Goal: Navigation & Orientation: Find specific page/section

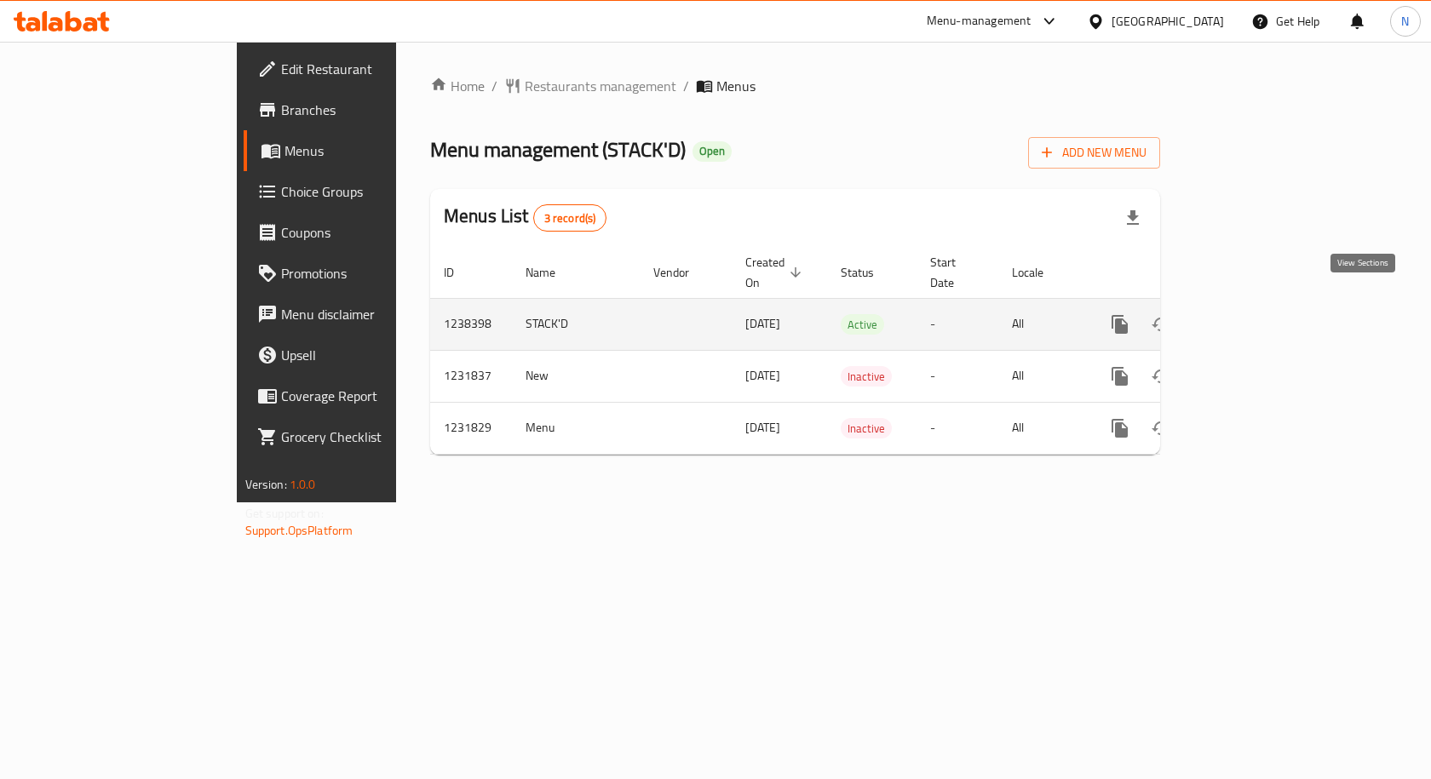
click at [1250, 317] on icon "enhanced table" at bounding box center [1242, 324] width 15 height 15
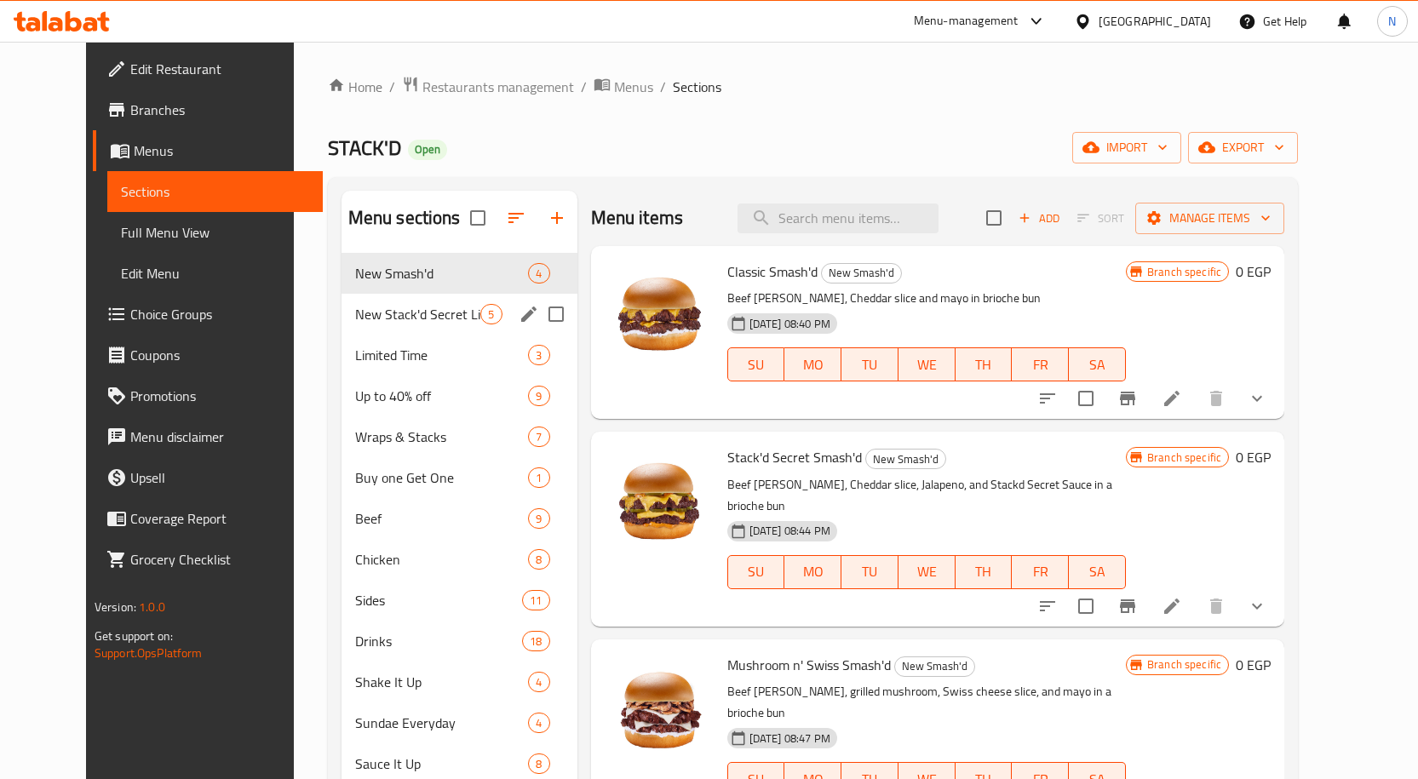
click at [430, 329] on div "New Stack'd Secret Line 5" at bounding box center [460, 314] width 236 height 41
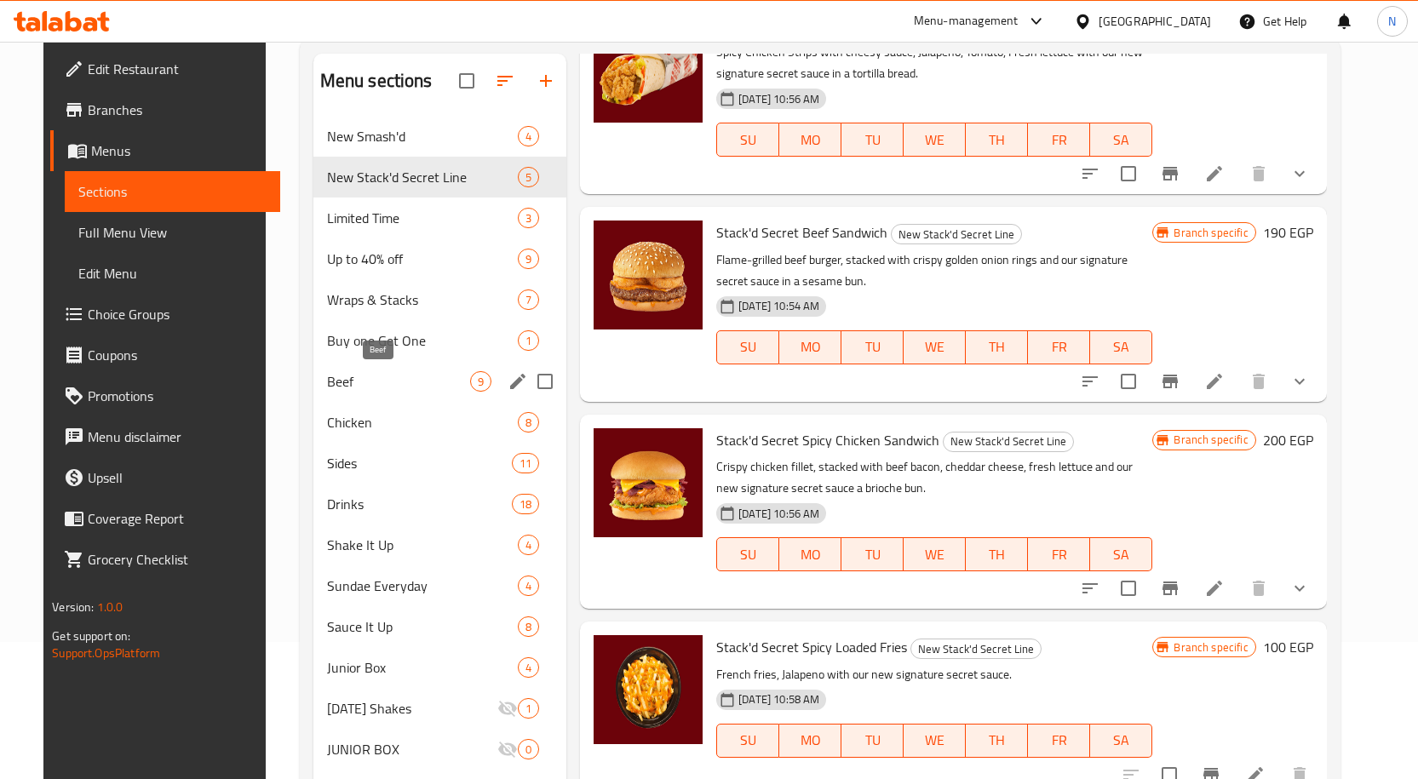
scroll to position [131, 0]
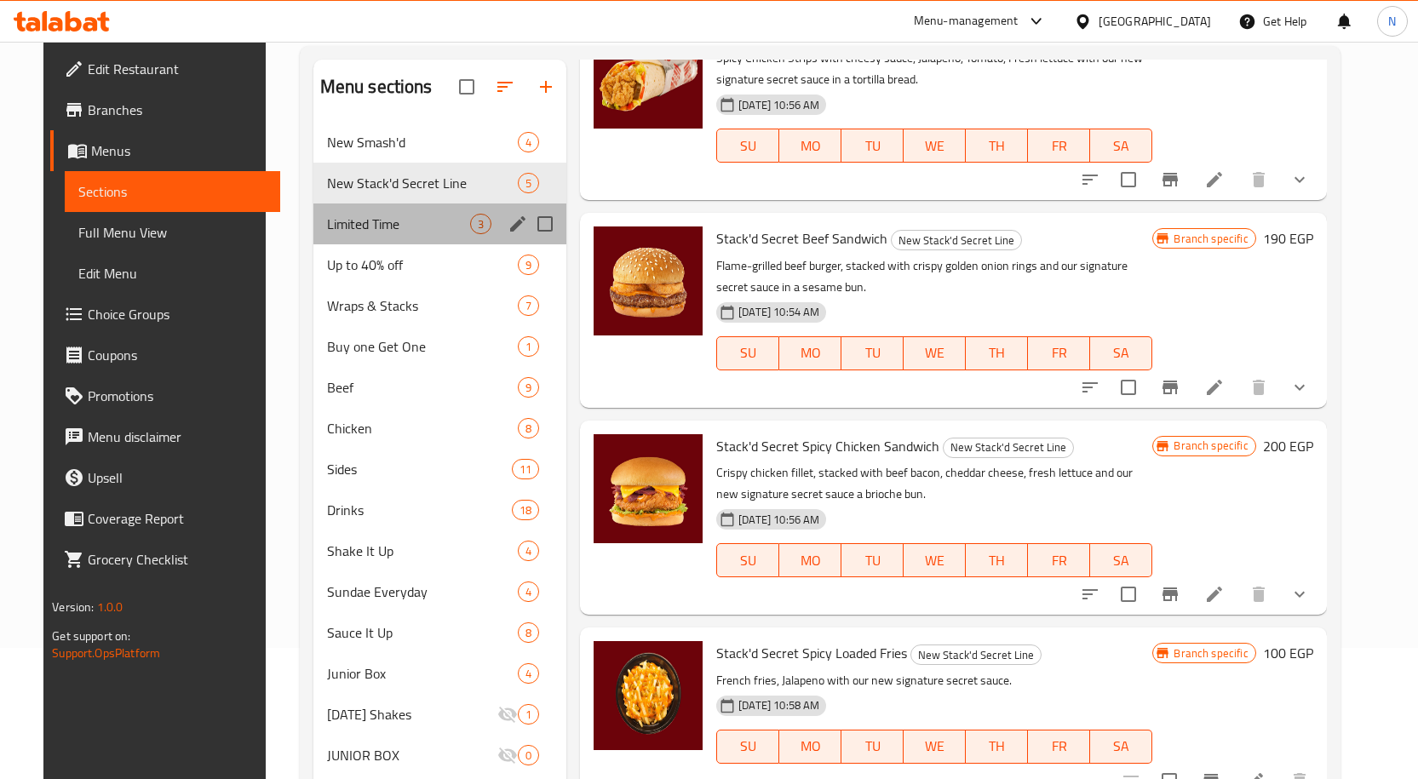
click at [390, 238] on div "Limited Time 3" at bounding box center [440, 224] width 254 height 41
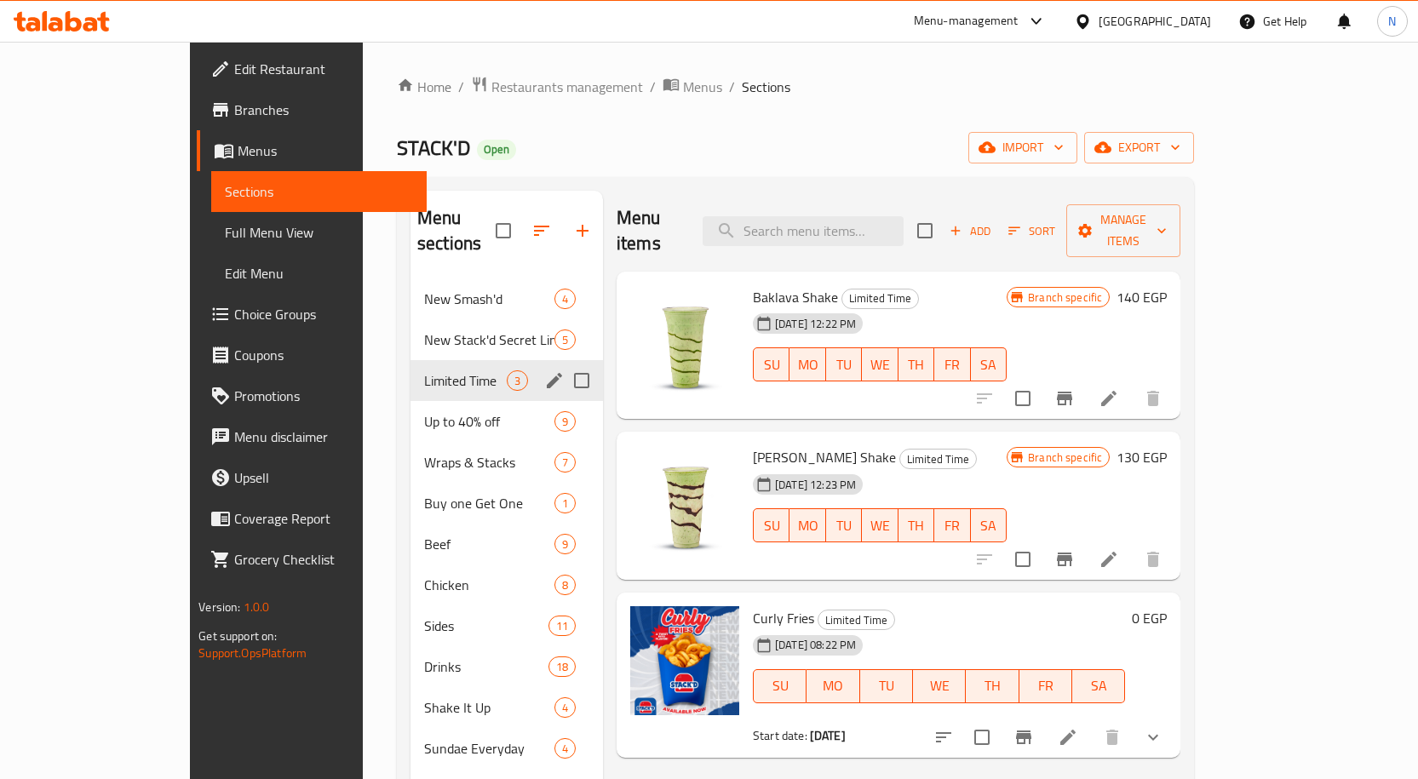
click at [416, 360] on div "Limited Time 3" at bounding box center [507, 380] width 192 height 41
click at [411, 409] on div "Up to 40% off 9" at bounding box center [507, 421] width 192 height 41
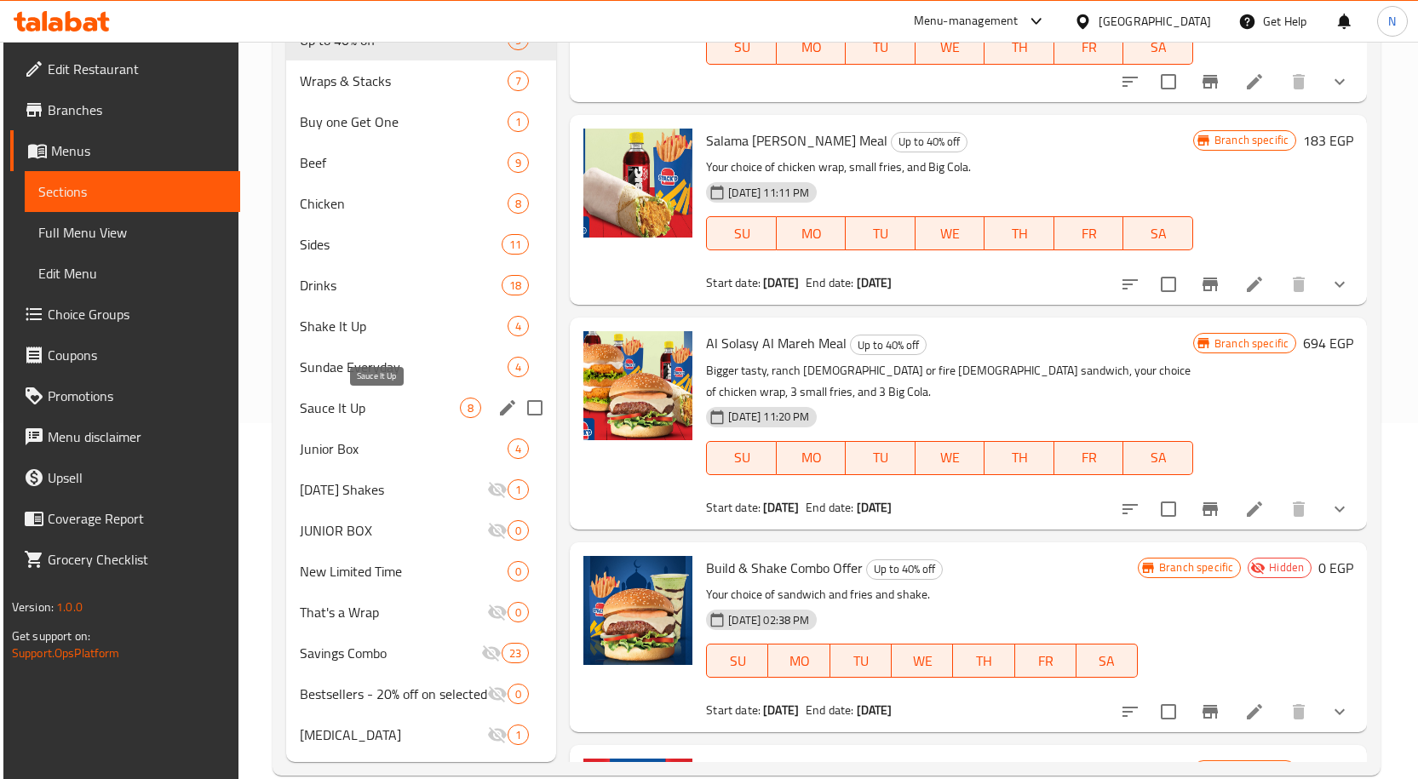
scroll to position [387, 0]
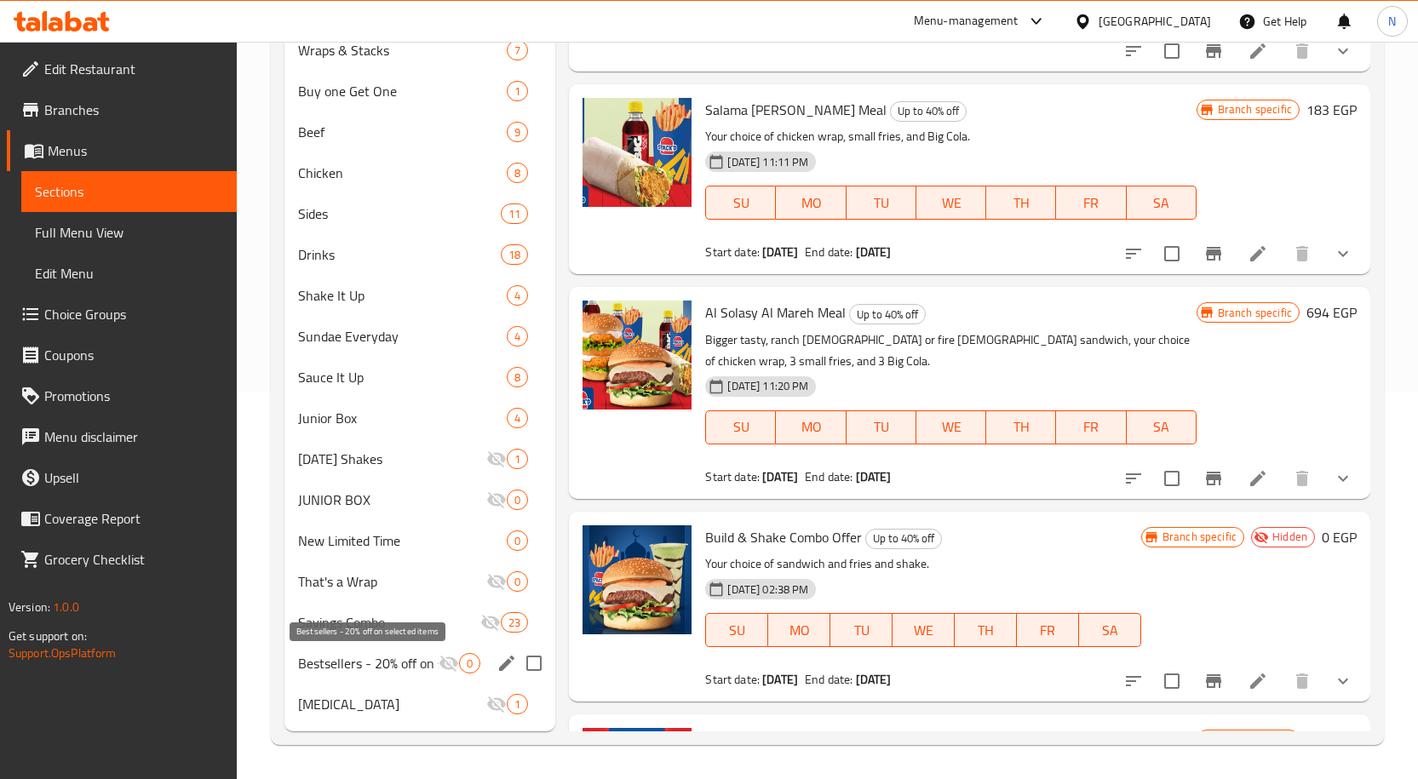
click at [374, 670] on span "Bestsellers - 20% off on selected items" at bounding box center [368, 663] width 141 height 20
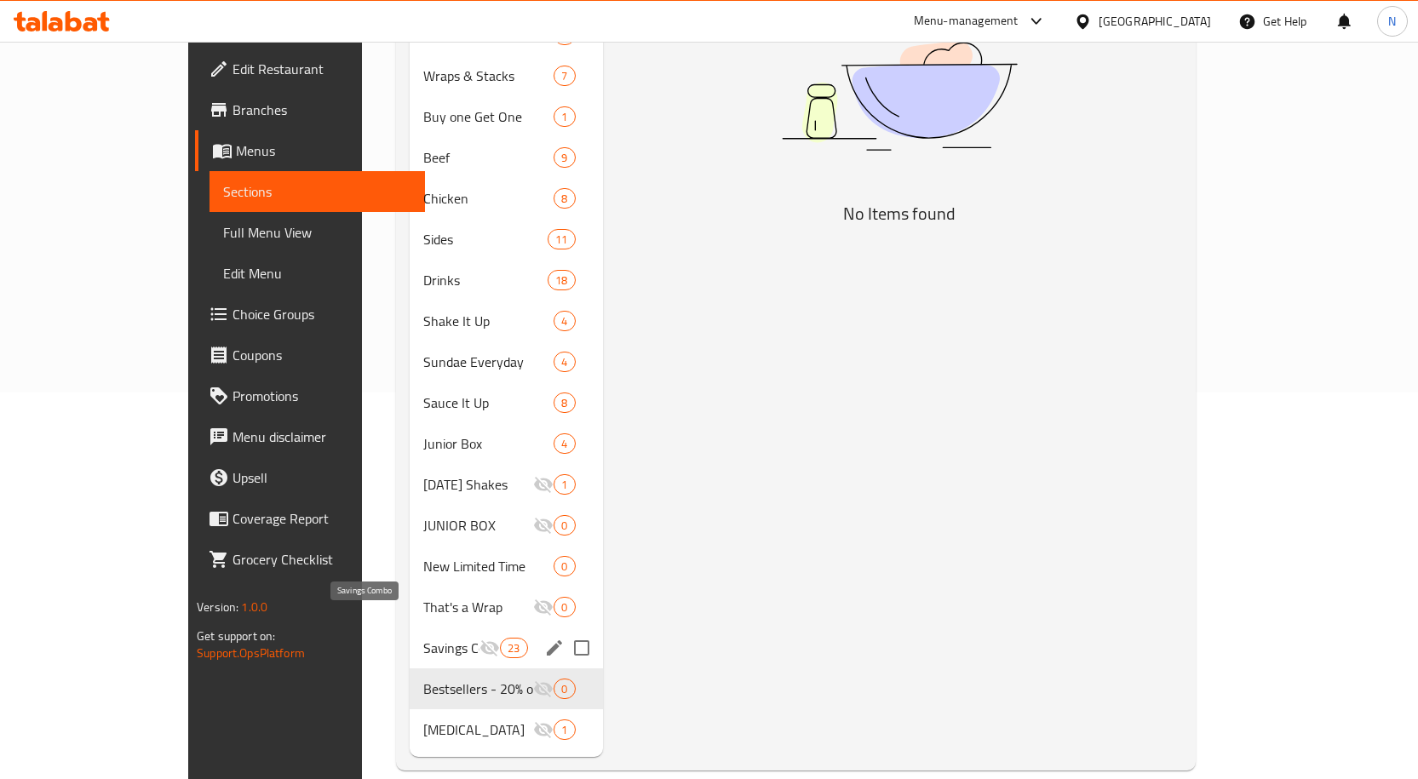
click at [423, 638] on span "Savings Combo" at bounding box center [451, 648] width 56 height 20
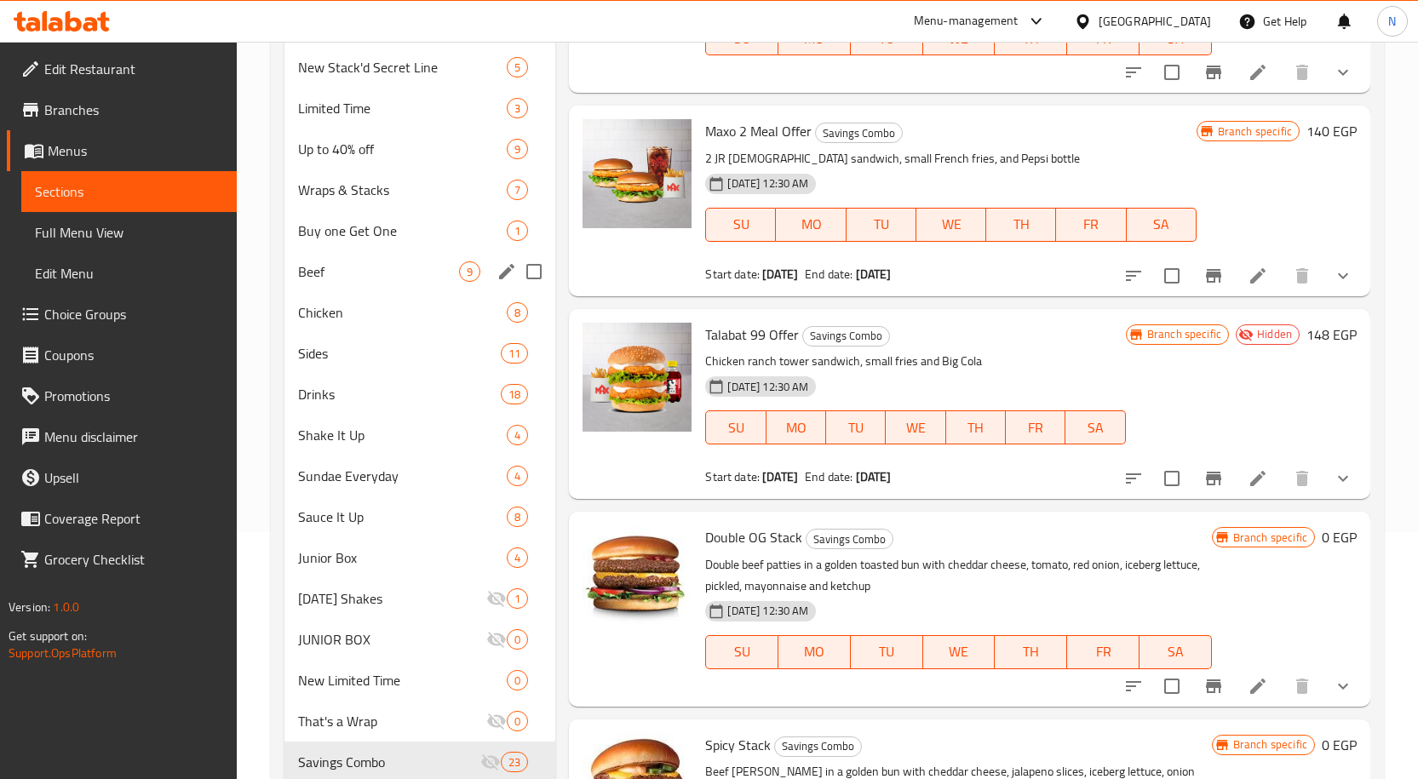
scroll to position [216, 0]
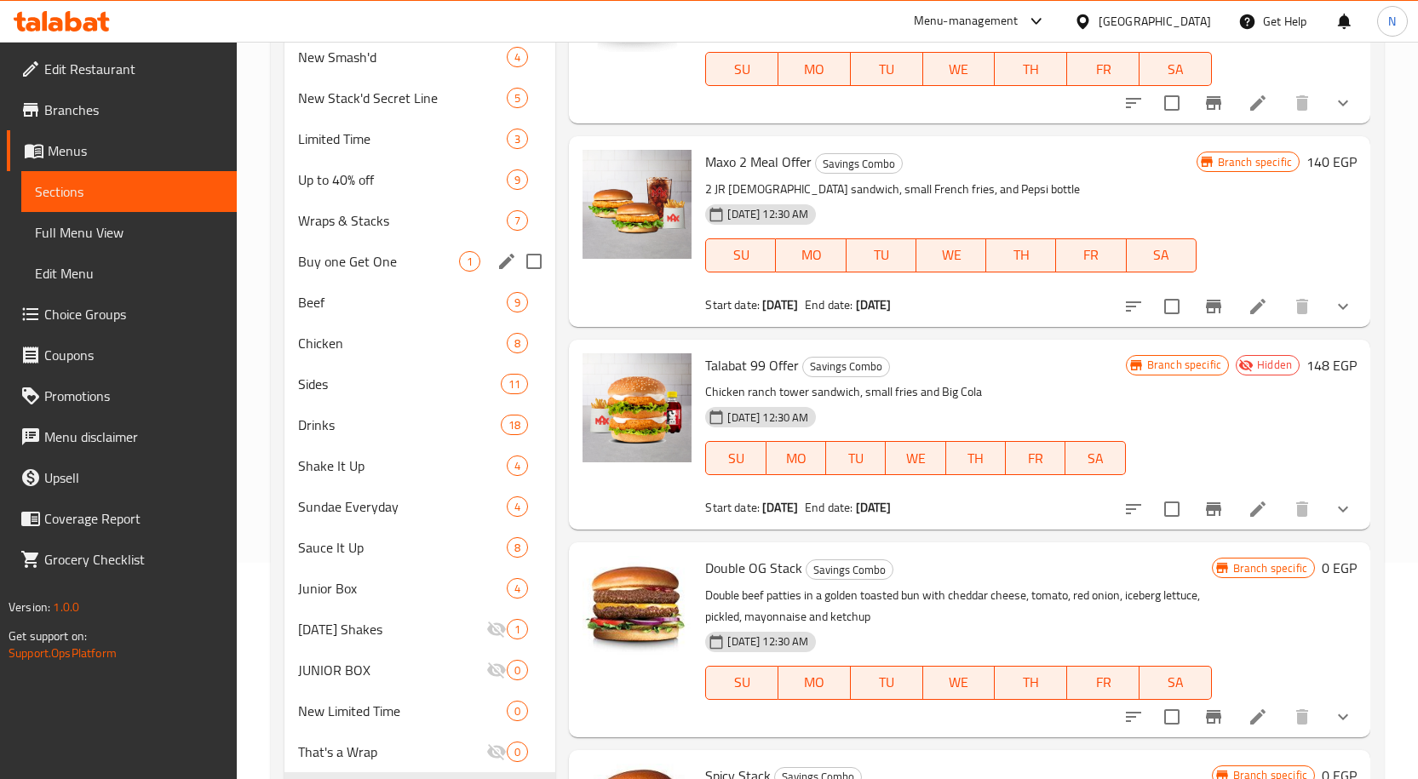
click at [407, 261] on span "Buy one Get One" at bounding box center [379, 261] width 162 height 20
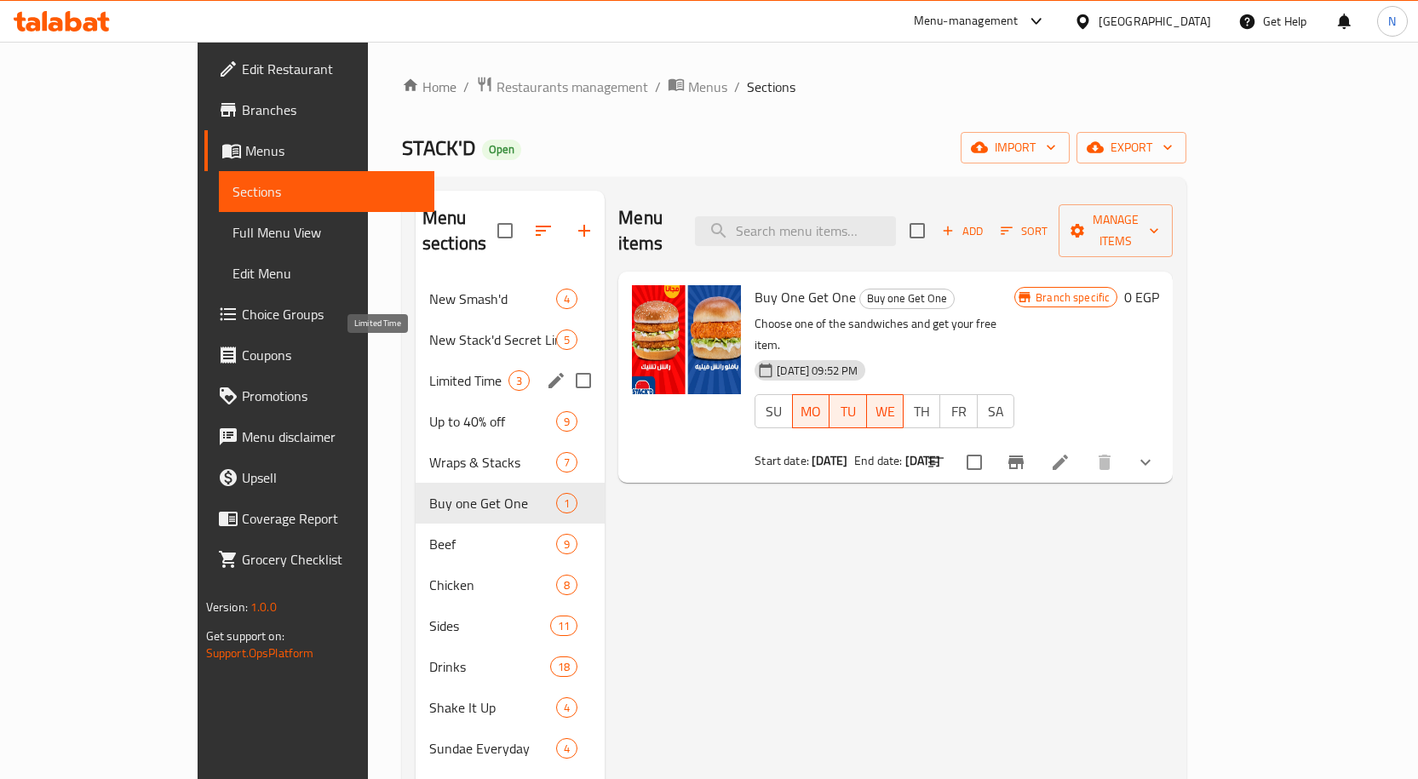
click at [429, 371] on span "Limited Time" at bounding box center [468, 381] width 79 height 20
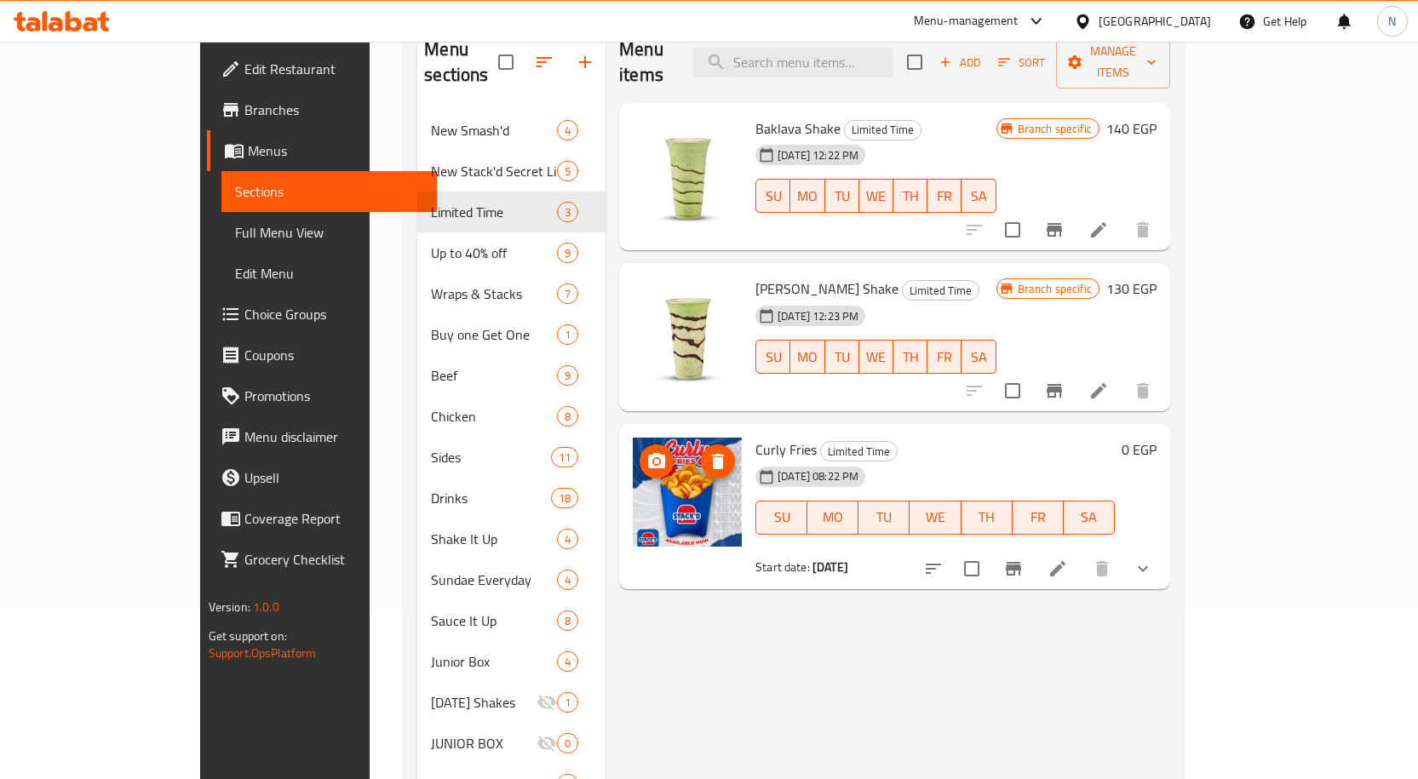
scroll to position [341, 0]
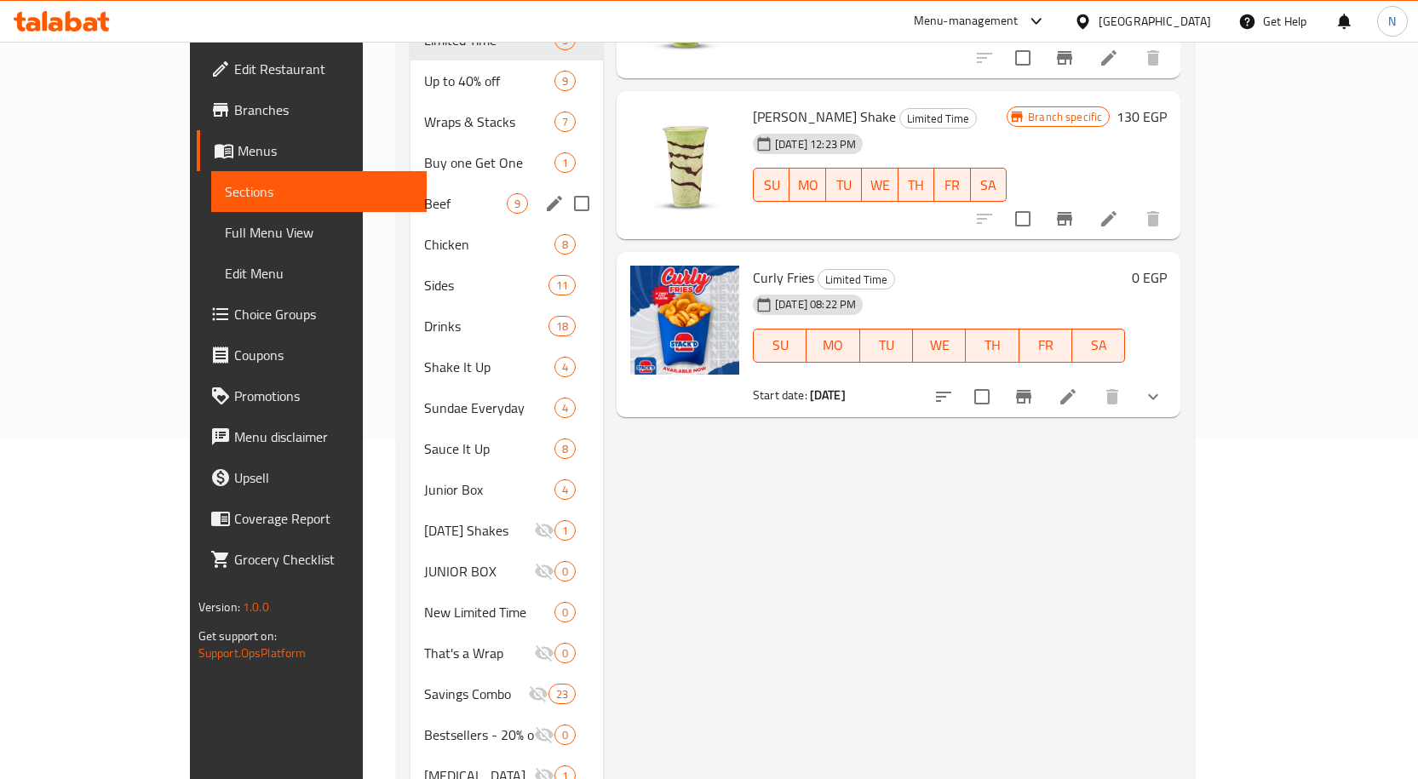
click at [411, 192] on div "Beef 9" at bounding box center [507, 203] width 192 height 41
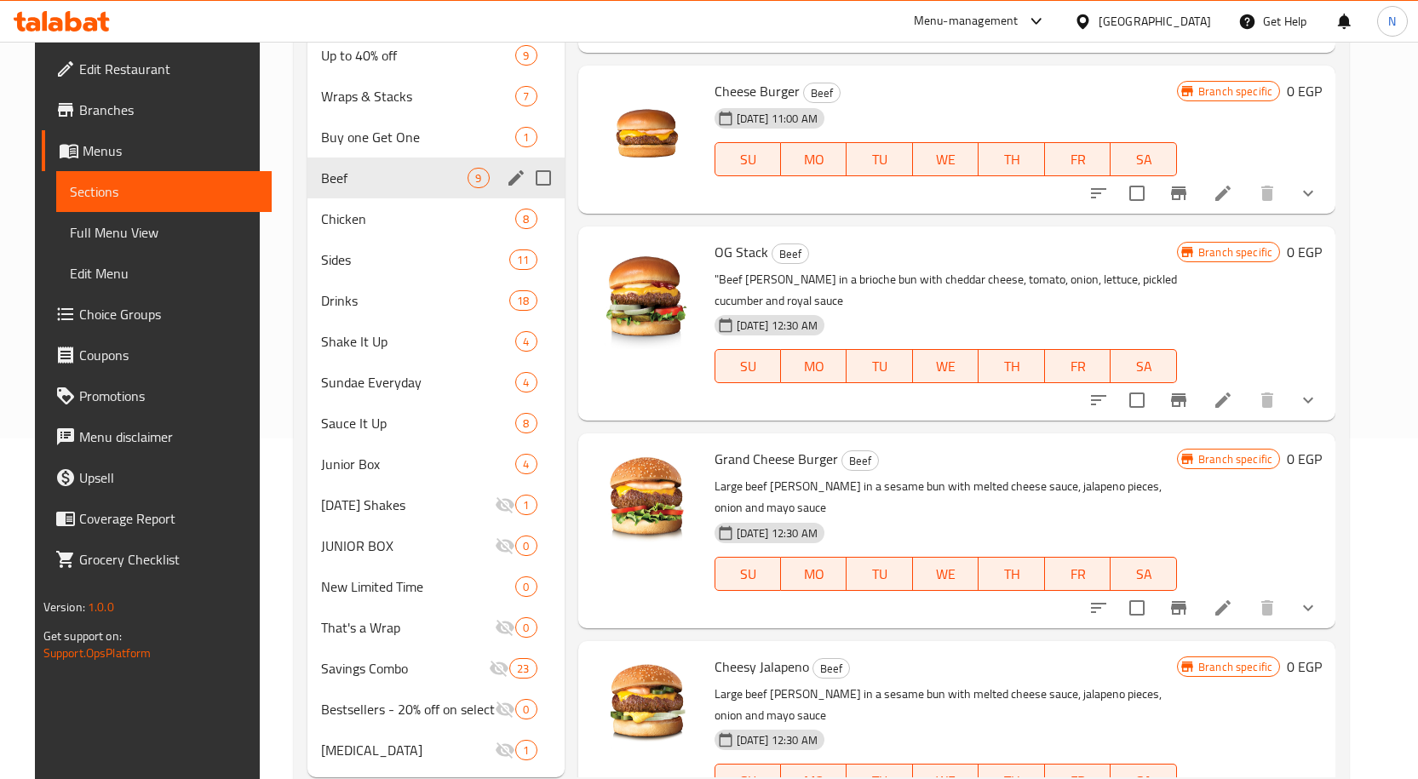
click at [350, 219] on span "Chicken" at bounding box center [418, 219] width 195 height 20
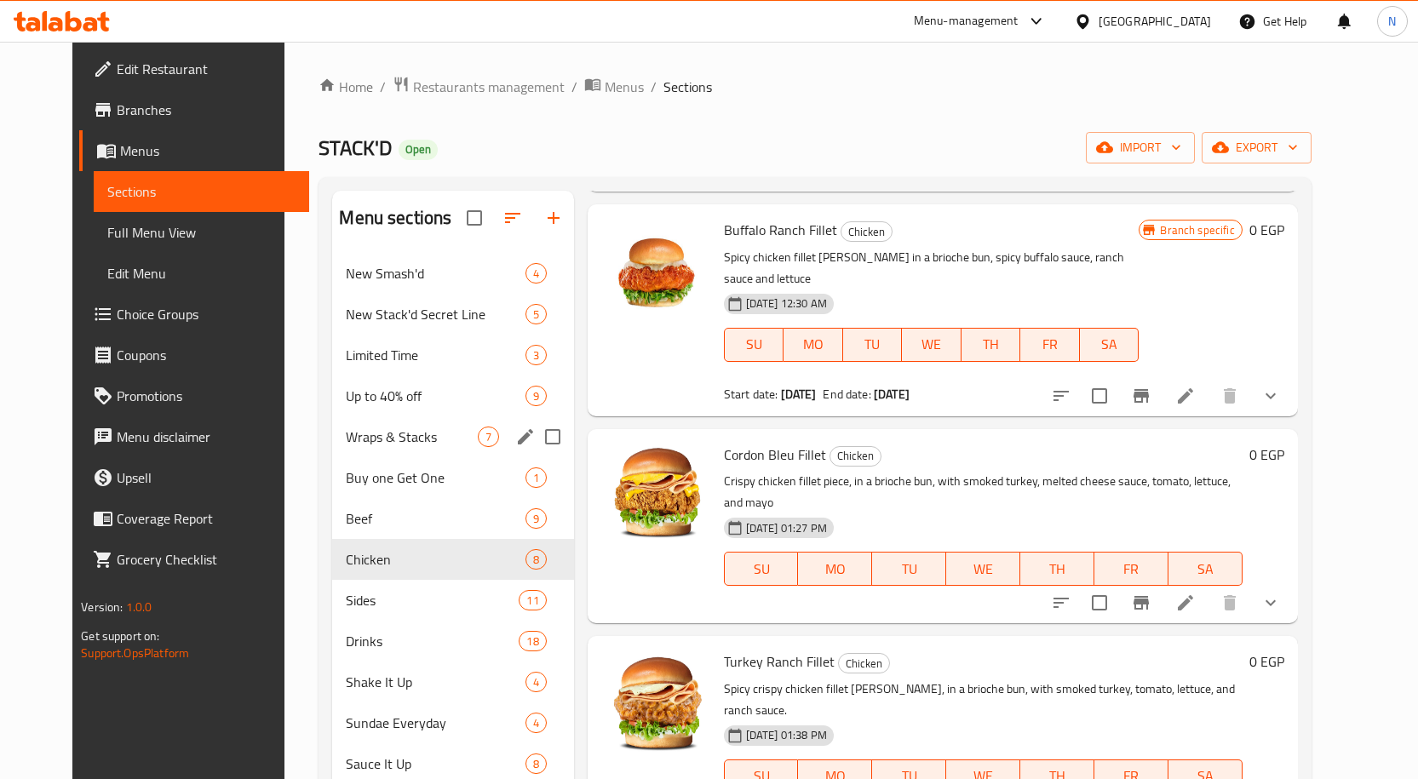
click at [344, 449] on div "Wraps & Stacks 7" at bounding box center [452, 437] width 241 height 41
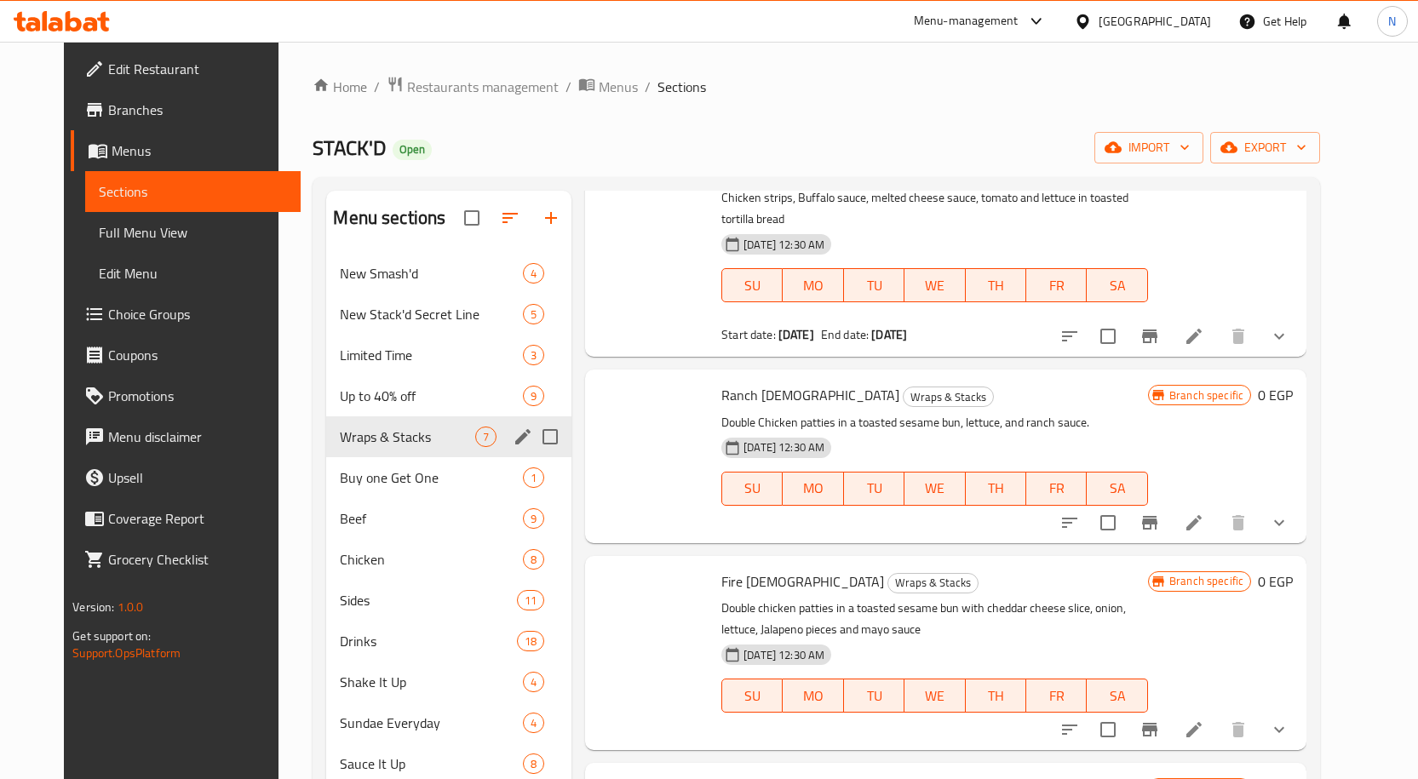
scroll to position [485, 0]
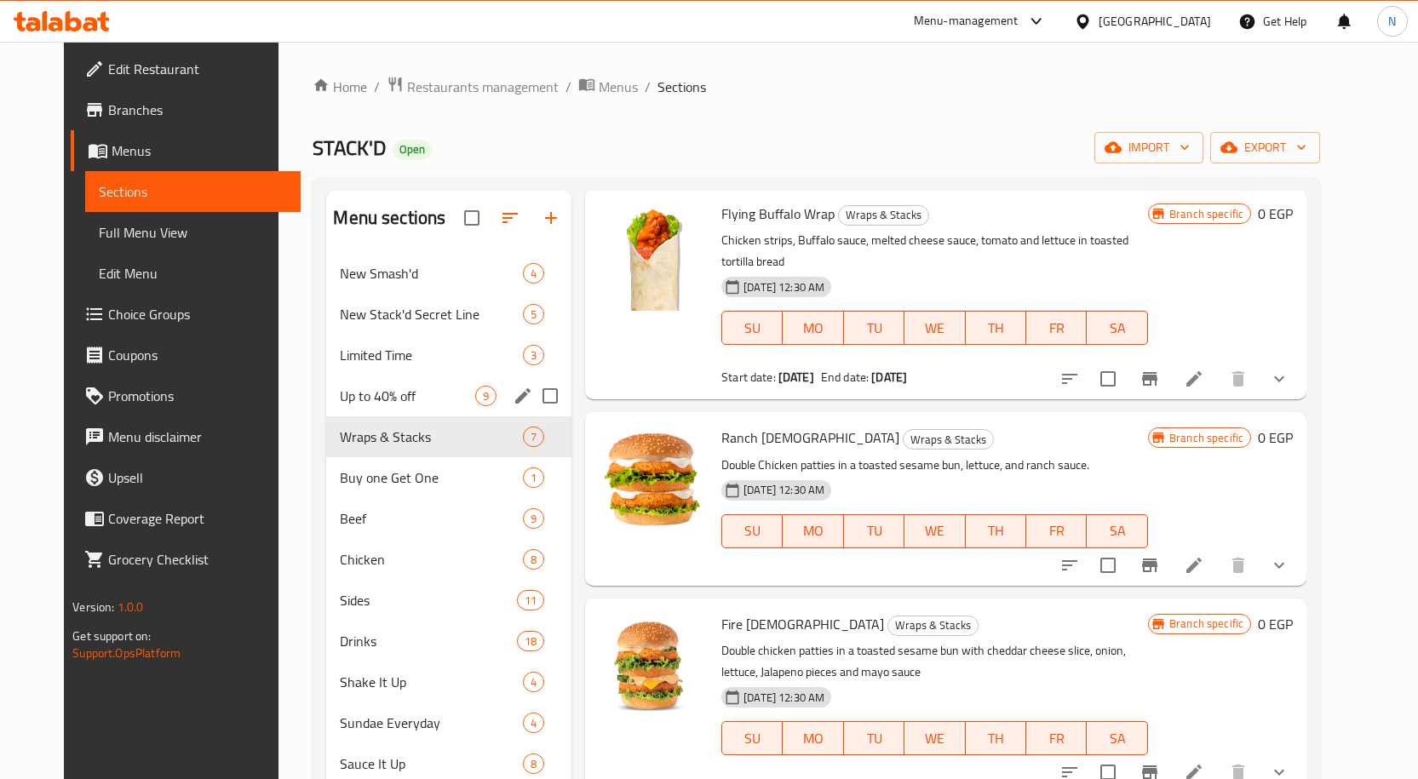
click at [361, 384] on div "Up to 40% off 9" at bounding box center [448, 396] width 245 height 41
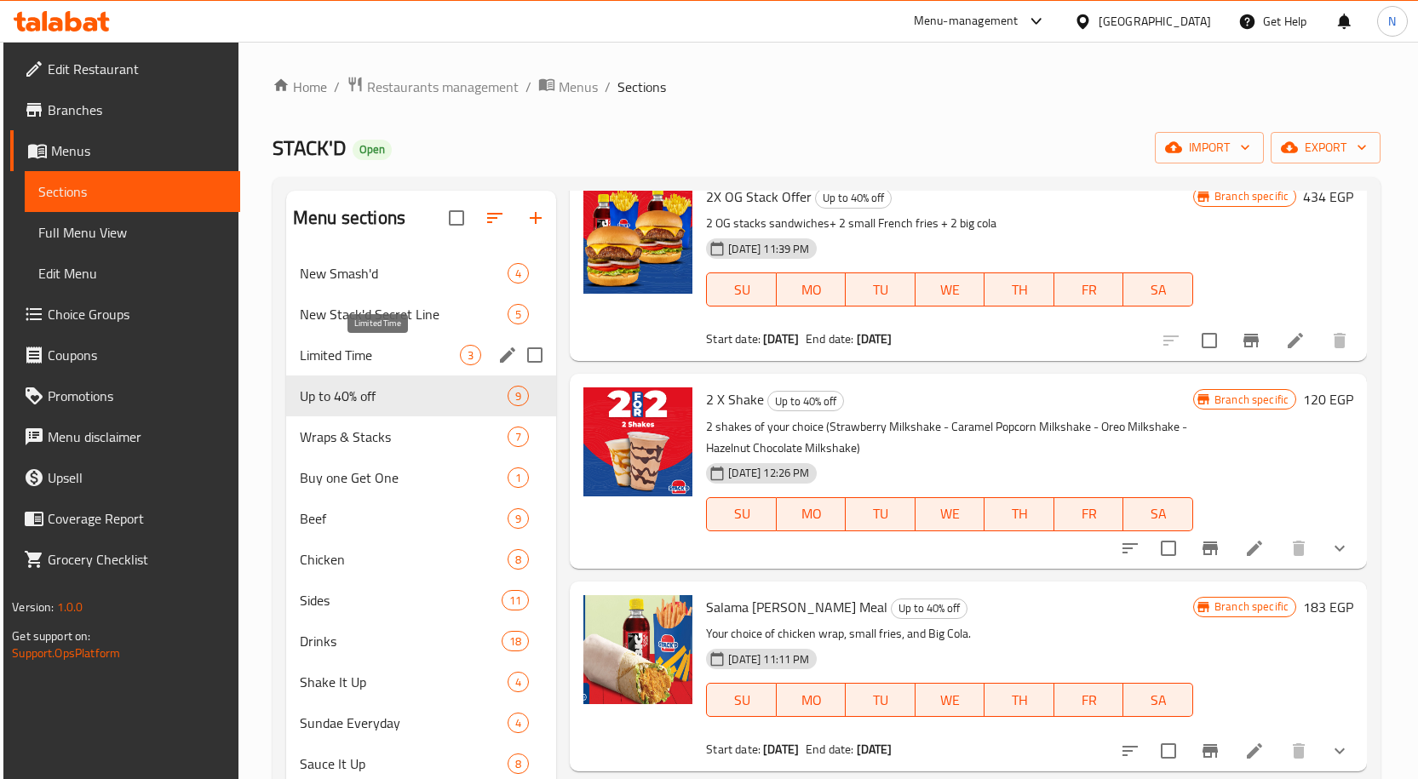
click at [372, 351] on span "Limited Time" at bounding box center [380, 355] width 160 height 20
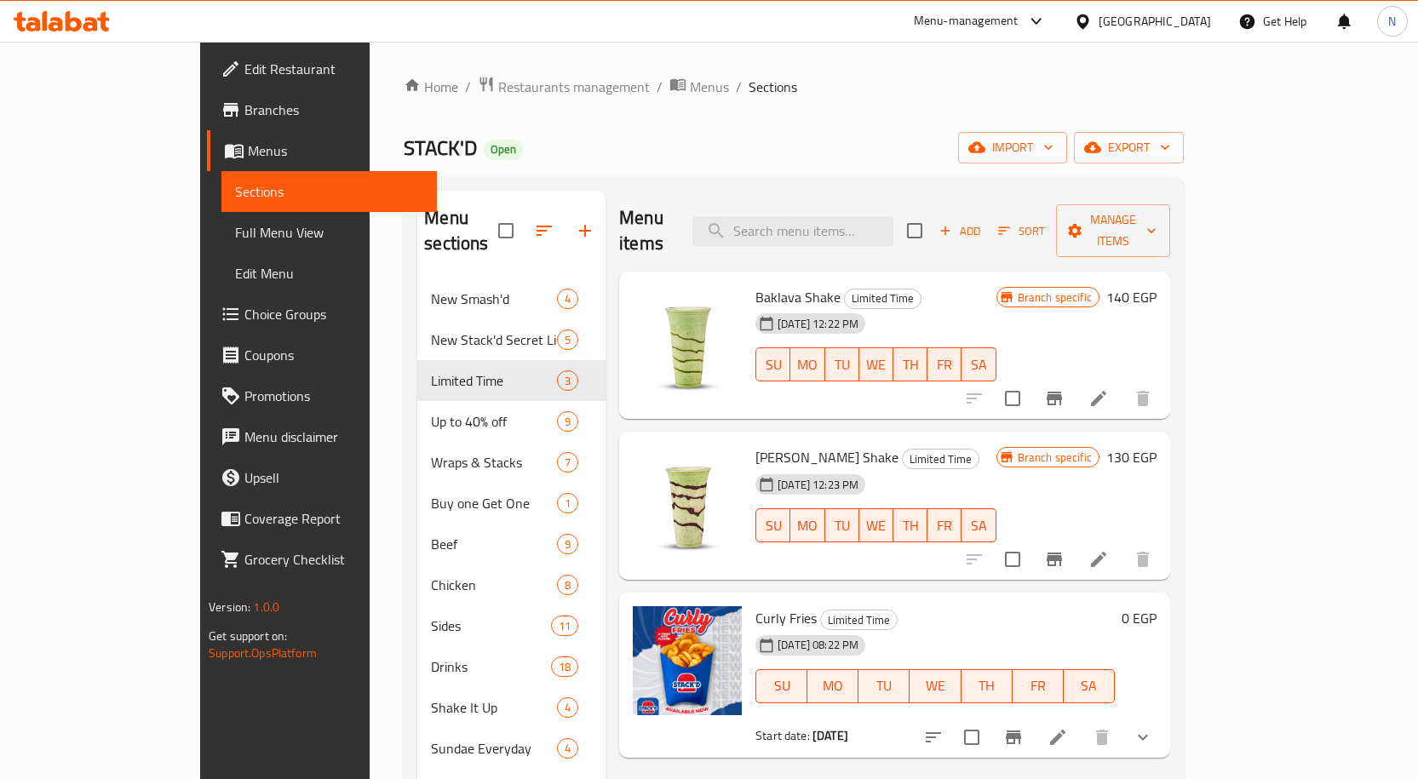
click at [1186, 29] on div "[GEOGRAPHIC_DATA]" at bounding box center [1155, 21] width 112 height 19
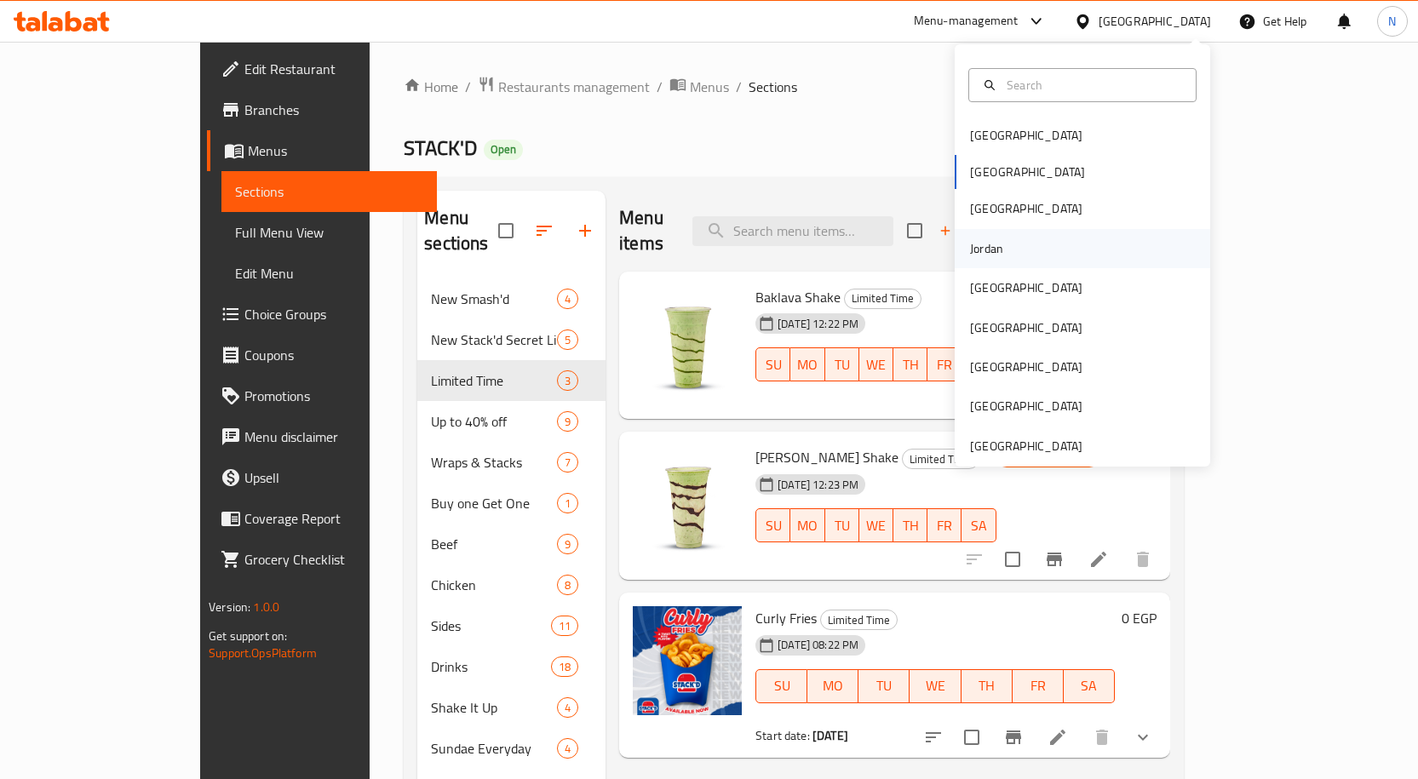
click at [1025, 251] on div "Jordan" at bounding box center [1083, 248] width 256 height 39
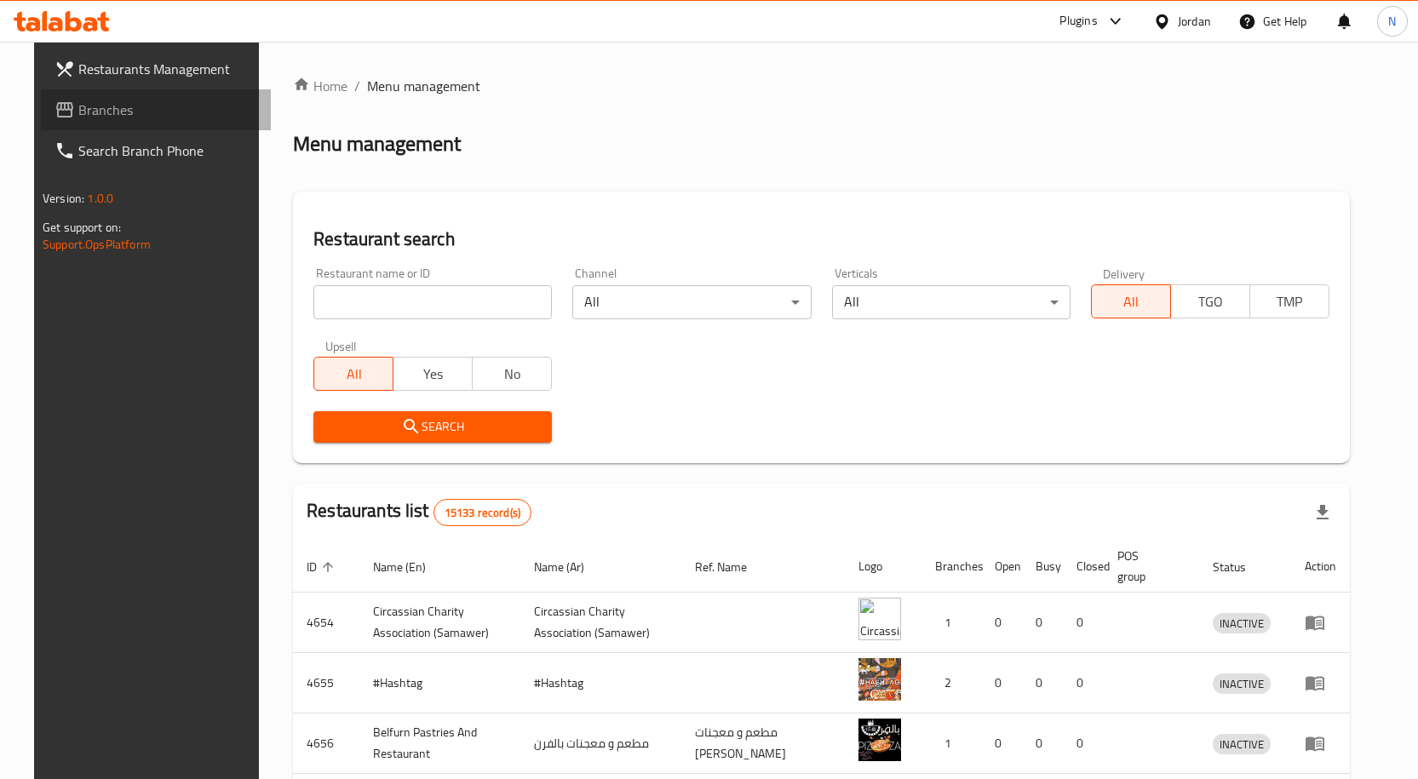
click at [155, 126] on link "Branches" at bounding box center [156, 109] width 230 height 41
